Goal: Task Accomplishment & Management: Use online tool/utility

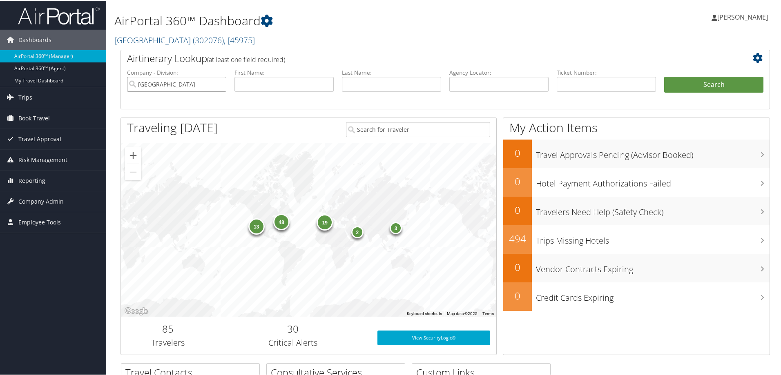
click at [218, 84] on input "Temple University" at bounding box center [176, 83] width 99 height 15
click at [574, 82] on input "text" at bounding box center [606, 83] width 99 height 15
click at [496, 84] on input "text" at bounding box center [498, 83] width 99 height 15
paste input "APQCOQ-SABRE"
type input "APQCOQ"
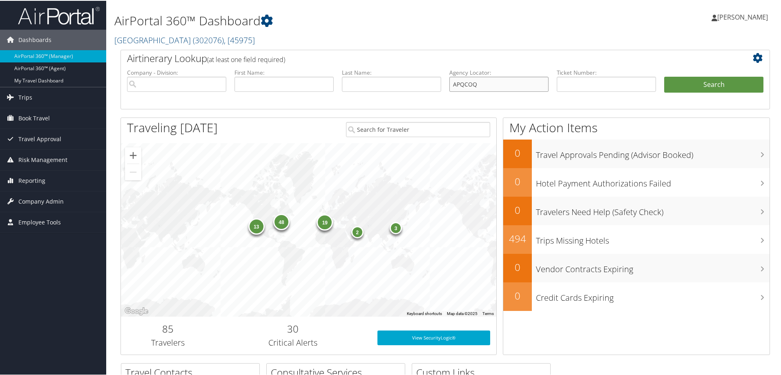
click at [664, 76] on button "Search" at bounding box center [713, 84] width 99 height 16
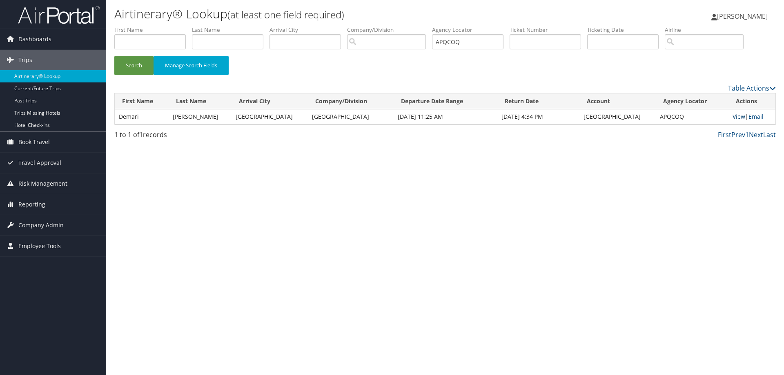
click at [733, 114] on link "View" at bounding box center [739, 117] width 13 height 8
drag, startPoint x: 472, startPoint y: 45, endPoint x: 342, endPoint y: 45, distance: 129.9
click at [342, 26] on ul "First Name Last Name Departure City Arrival City Company/Division Airport/City …" at bounding box center [445, 26] width 662 height 0
paste input "WKPSGN-SABRE"
click at [114, 56] on button "Search" at bounding box center [133, 65] width 39 height 19
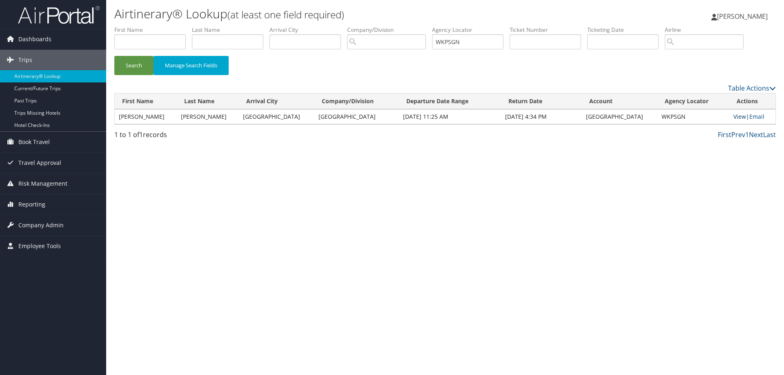
click at [734, 116] on link "View" at bounding box center [739, 117] width 13 height 8
drag, startPoint x: 483, startPoint y: 42, endPoint x: 368, endPoint y: 41, distance: 115.2
click at [368, 26] on ul "First Name Last Name Departure City Arrival City Company/Division Airport/City …" at bounding box center [445, 26] width 662 height 0
paste input "IQSQIX-SABRE"
click at [114, 56] on button "Search" at bounding box center [133, 65] width 39 height 19
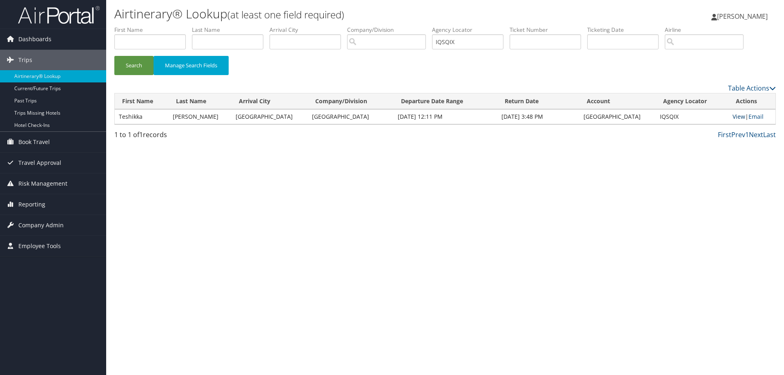
click at [735, 116] on link "View" at bounding box center [739, 117] width 13 height 8
drag, startPoint x: 464, startPoint y: 37, endPoint x: 299, endPoint y: 36, distance: 165.0
click at [299, 26] on ul "First Name Last Name Departure City Arrival City Company/Division Airport/City …" at bounding box center [445, 26] width 662 height 0
paste input "APQCOQ-SABRE"
type input "APQCOQ"
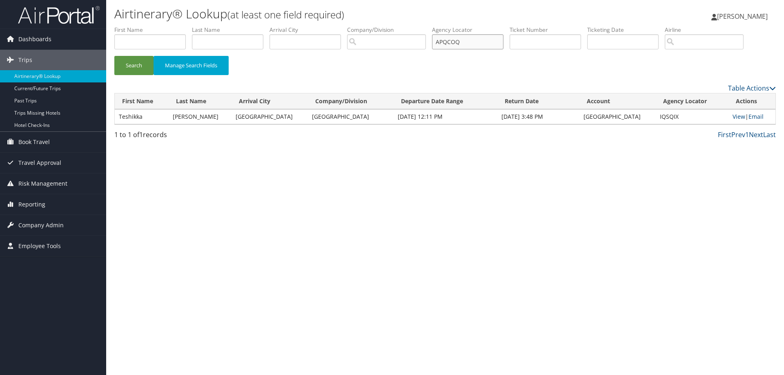
click at [114, 56] on button "Search" at bounding box center [133, 65] width 39 height 19
click at [738, 114] on link "View" at bounding box center [739, 117] width 13 height 8
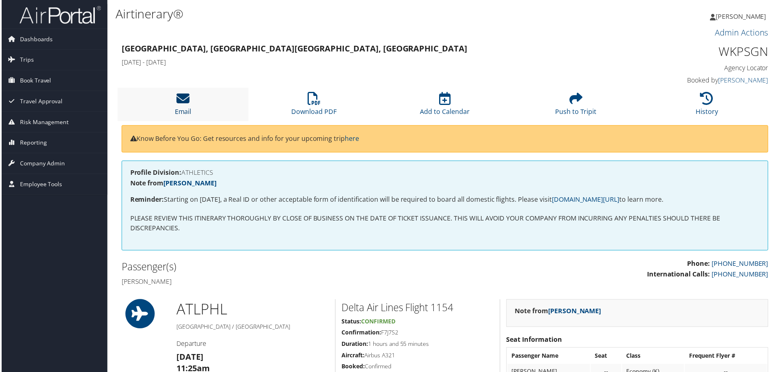
click at [182, 98] on icon at bounding box center [182, 98] width 13 height 13
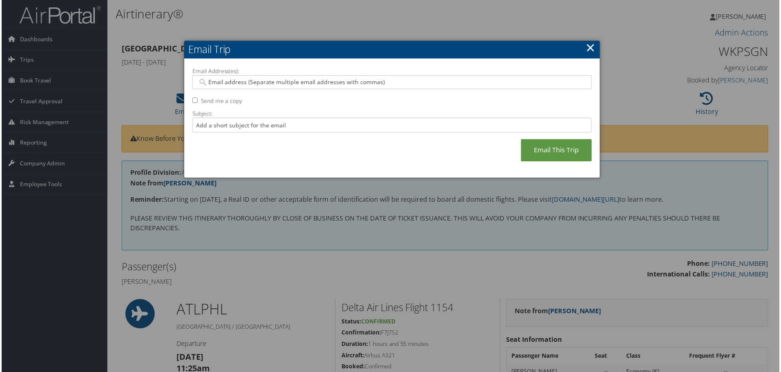
click at [227, 82] on input "Email Address(es):" at bounding box center [392, 82] width 390 height 8
type input "[EMAIL_ADDRESS][DOMAIN_NAME]"
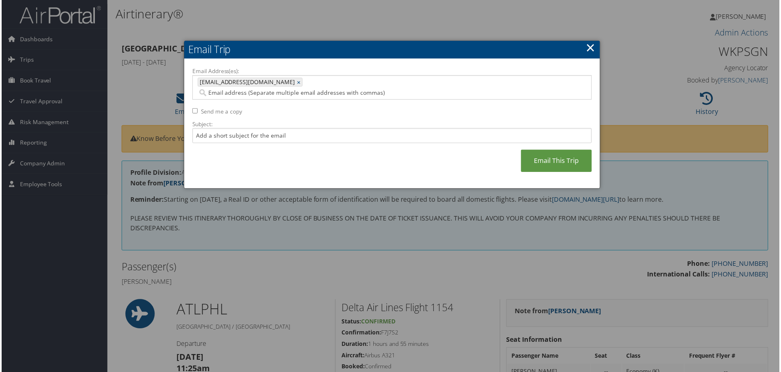
click at [194, 109] on input "Send me a copy" at bounding box center [194, 111] width 5 height 5
checkbox input "true"
click at [547, 150] on link "Email This Trip" at bounding box center [556, 161] width 71 height 22
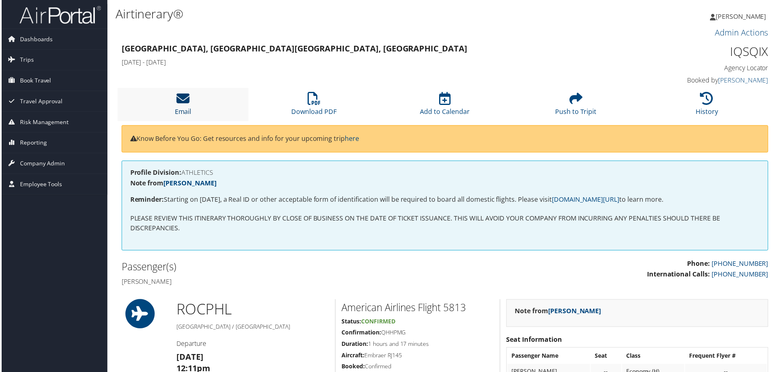
click at [179, 97] on icon at bounding box center [182, 98] width 13 height 13
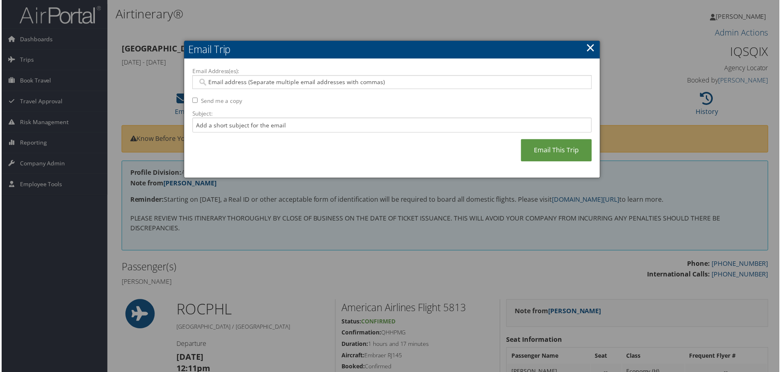
click at [243, 82] on input "Email Address(es):" at bounding box center [392, 82] width 390 height 8
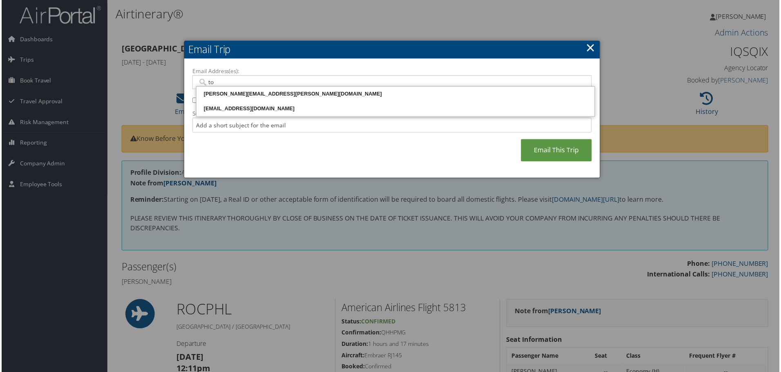
type input "tor"
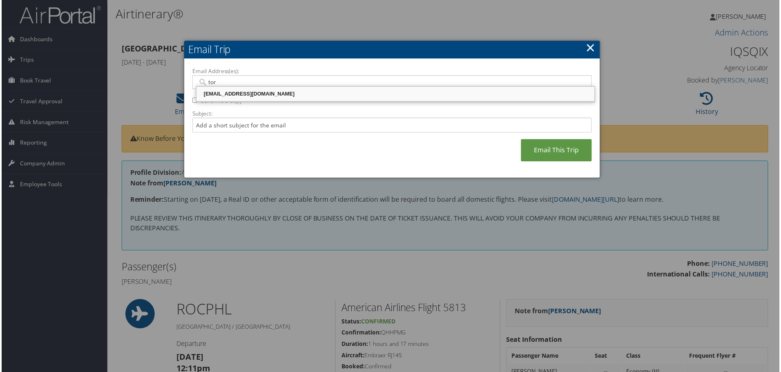
click at [243, 93] on div "[EMAIL_ADDRESS][DOMAIN_NAME]" at bounding box center [395, 94] width 397 height 8
type input "[EMAIL_ADDRESS][DOMAIN_NAME]"
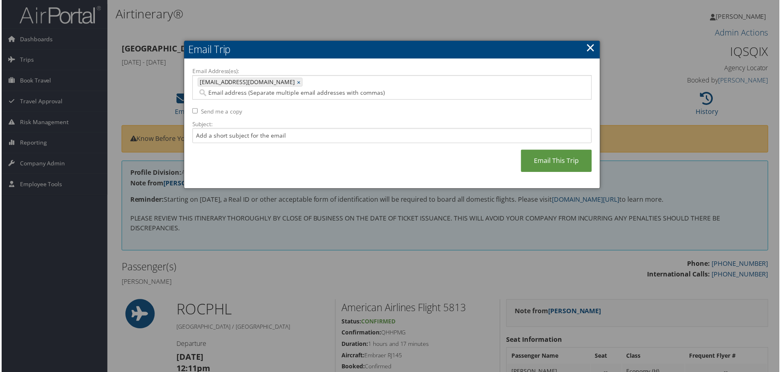
click at [192, 109] on input "Send me a copy" at bounding box center [194, 111] width 5 height 5
checkbox input "true"
click at [551, 150] on link "Email This Trip" at bounding box center [556, 161] width 71 height 22
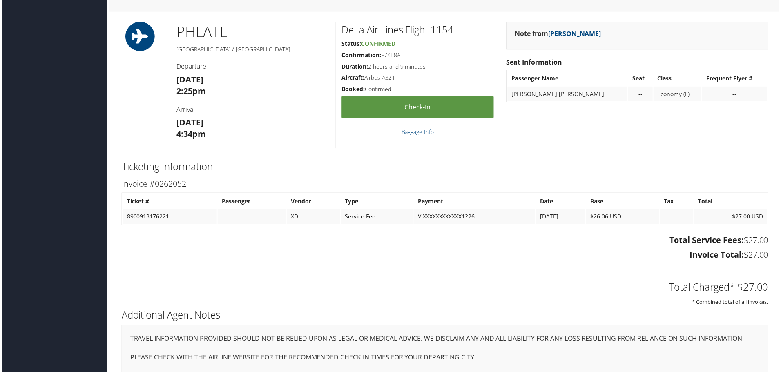
scroll to position [584, 0]
